Goal: Task Accomplishment & Management: Complete application form

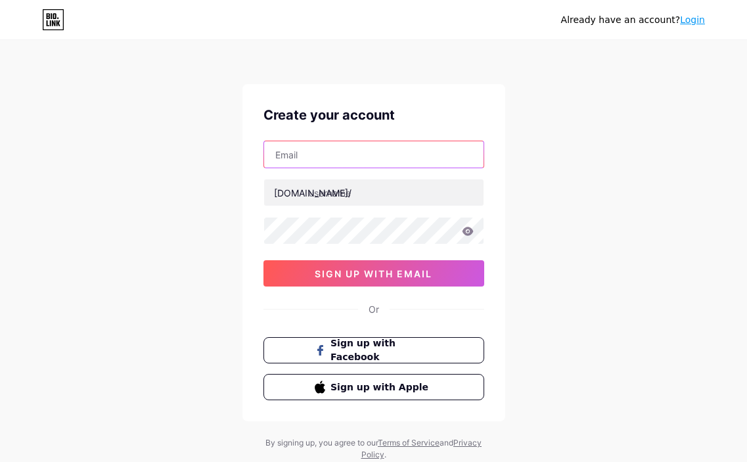
click at [334, 153] on input "text" at bounding box center [373, 154] width 219 height 26
paste input "[EMAIL_ADDRESS][DOMAIN_NAME]"
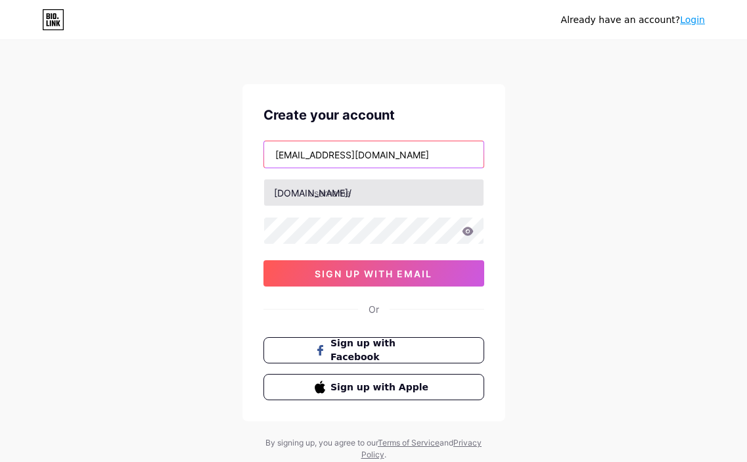
type input "[EMAIL_ADDRESS][DOMAIN_NAME]"
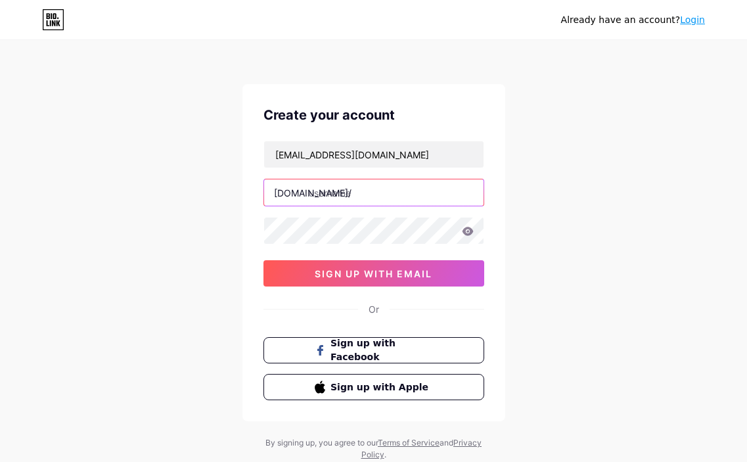
click at [329, 192] on input "text" at bounding box center [373, 192] width 219 height 26
click at [329, 192] on input "v" at bounding box center [373, 192] width 219 height 26
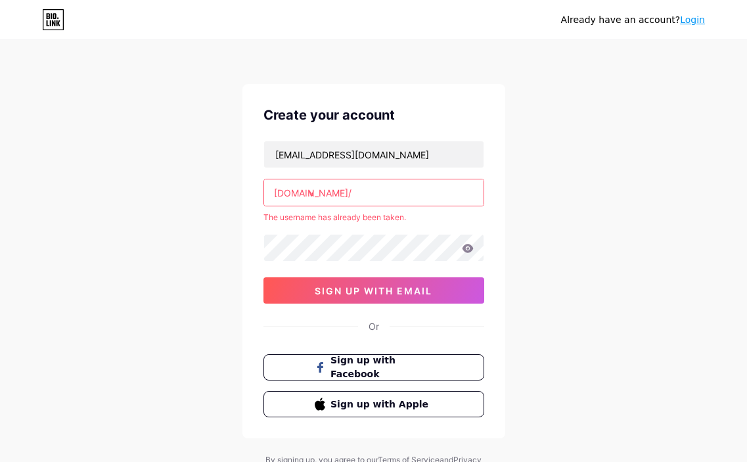
click at [329, 192] on input "v" at bounding box center [373, 192] width 219 height 26
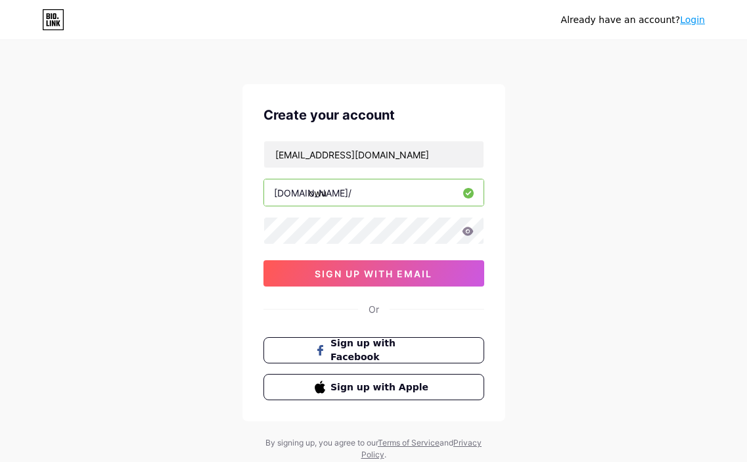
type input "owu"
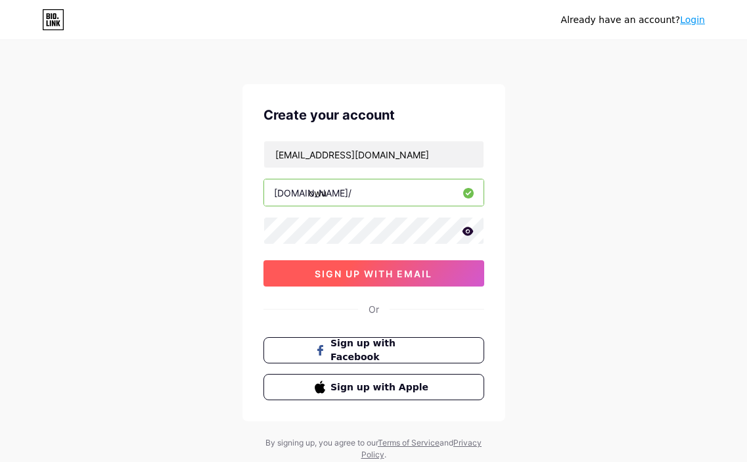
click at [311, 265] on button "sign up with email" at bounding box center [373, 273] width 221 height 26
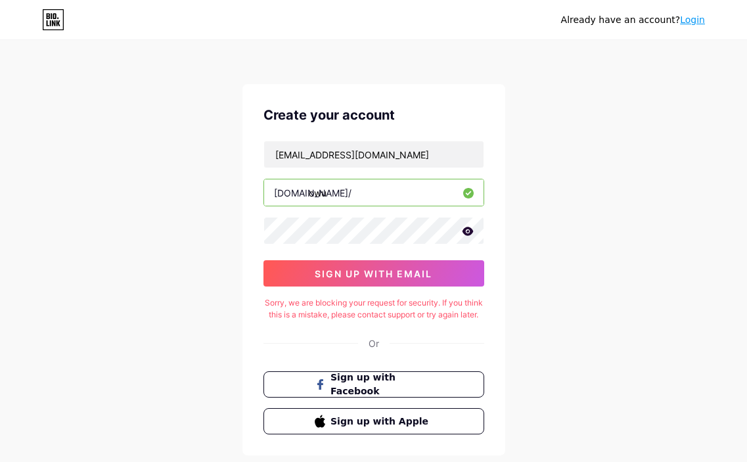
click at [212, 155] on div "Already have an account? Login Create your account [EMAIL_ADDRESS][DOMAIN_NAME]…" at bounding box center [373, 268] width 747 height 537
